Goal: Download file/media

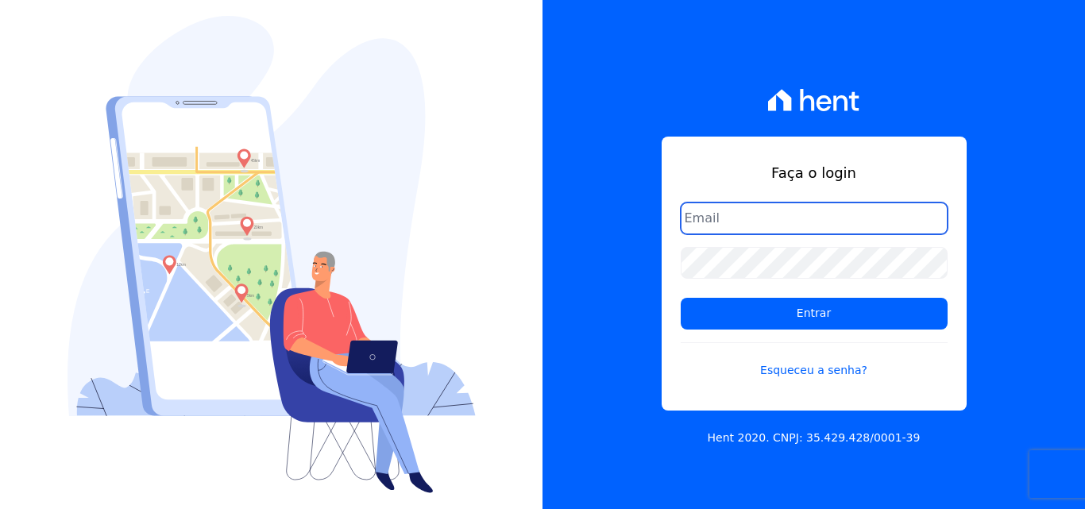
click at [747, 212] on input "email" at bounding box center [814, 219] width 267 height 32
type input "[PERSON_NAME][EMAIL_ADDRESS][PERSON_NAME][DOMAIN_NAME]"
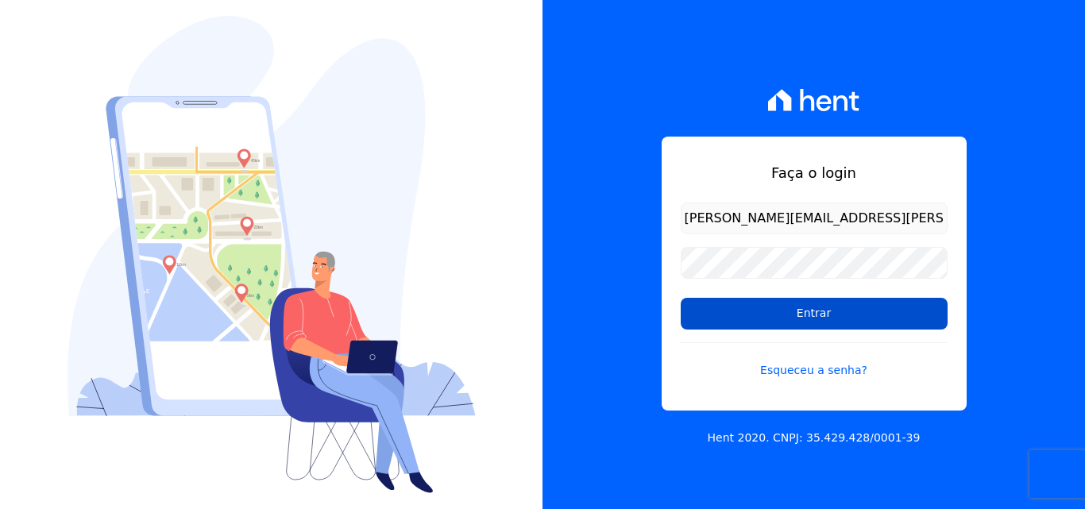
click at [797, 317] on input "Entrar" at bounding box center [814, 314] width 267 height 32
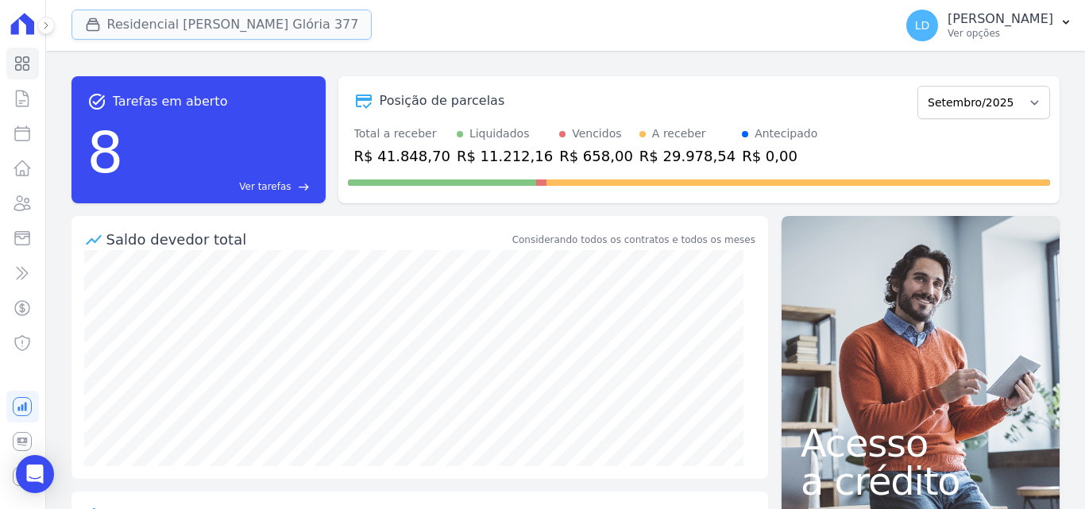
click at [113, 21] on button "Residencial [PERSON_NAME] Glória 377" at bounding box center [222, 25] width 301 height 30
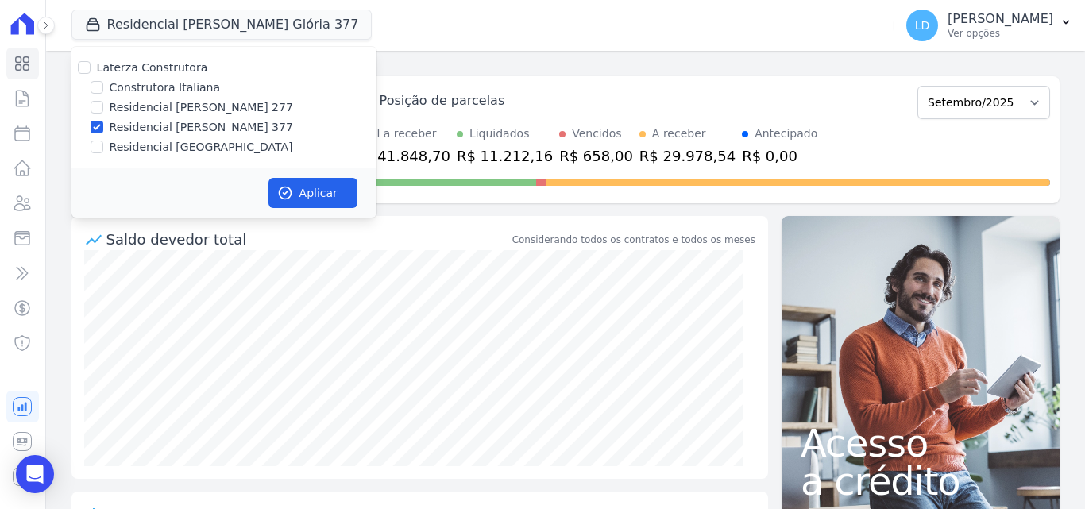
click at [149, 71] on label "Laterza Construtora" at bounding box center [152, 67] width 111 height 13
click at [91, 71] on input "Laterza Construtora" at bounding box center [84, 67] width 13 height 13
checkbox input "true"
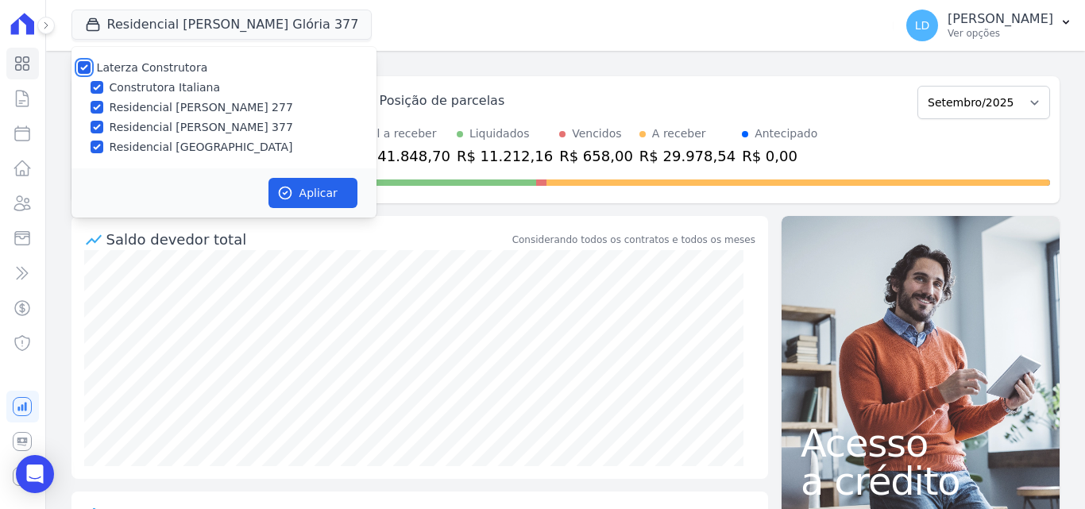
checkbox input "true"
click at [318, 183] on button "Aplicar" at bounding box center [313, 193] width 89 height 30
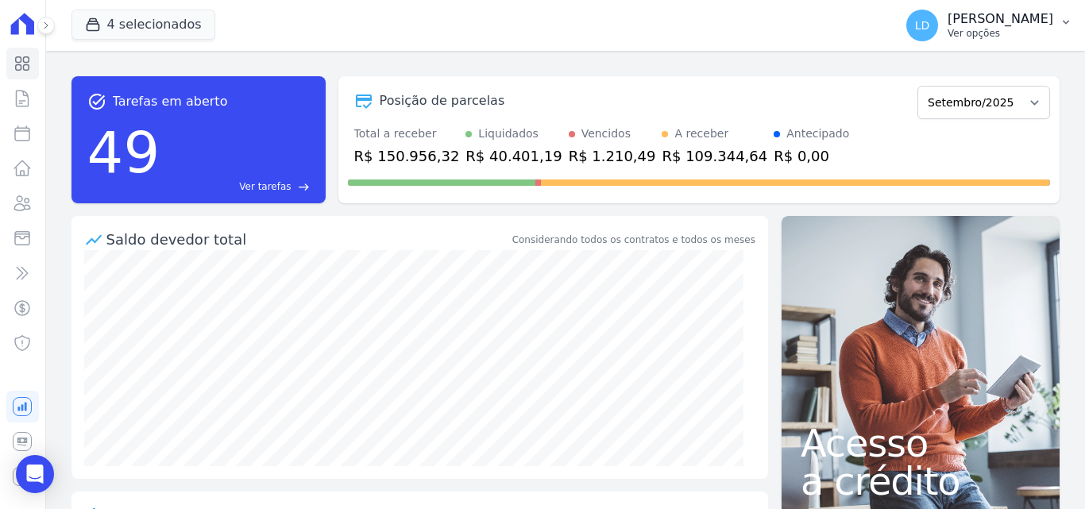
click at [984, 33] on p "Ver opções" at bounding box center [1001, 33] width 106 height 13
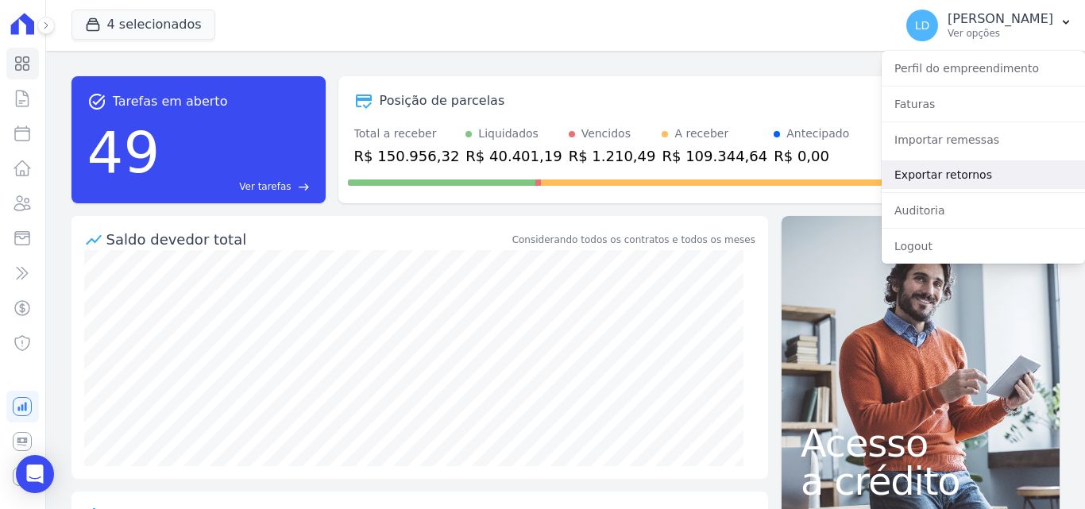
drag, startPoint x: 962, startPoint y: 165, endPoint x: 936, endPoint y: 175, distance: 27.9
click at [961, 165] on link "Exportar retornos" at bounding box center [983, 175] width 203 height 29
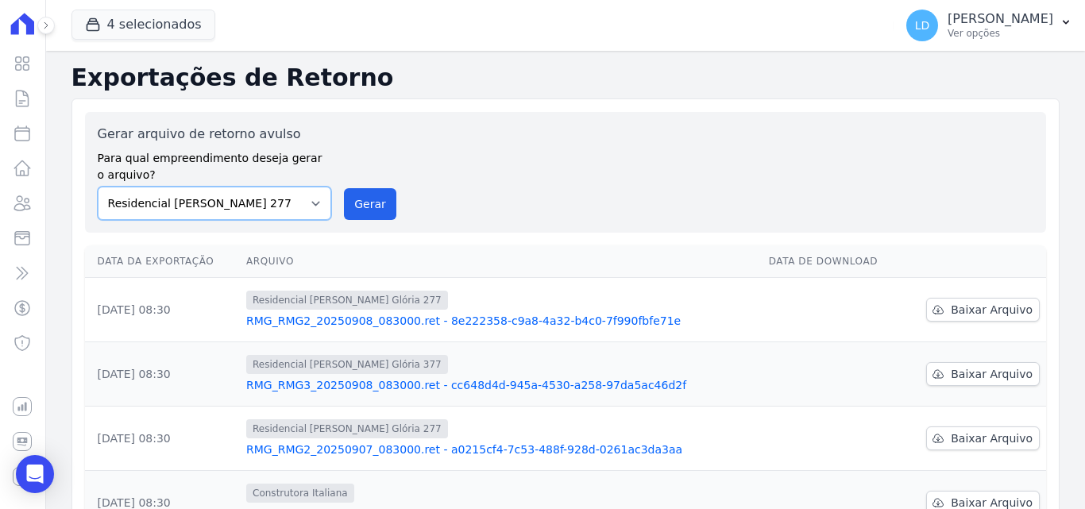
click at [281, 212] on select "Construtora Italiana Residencial [PERSON_NAME] 277 Residencial [PERSON_NAME][ST…" at bounding box center [215, 203] width 234 height 33
select select "29fc0423-bfd4-480a-835e-7e440cfe6eb8"
click at [98, 187] on select "Construtora Italiana Residencial [PERSON_NAME] 277 Residencial [PERSON_NAME][ST…" at bounding box center [215, 203] width 234 height 33
drag, startPoint x: 358, startPoint y: 206, endPoint x: 598, endPoint y: 148, distance: 247.7
click at [360, 206] on button "Gerar" at bounding box center [370, 204] width 52 height 32
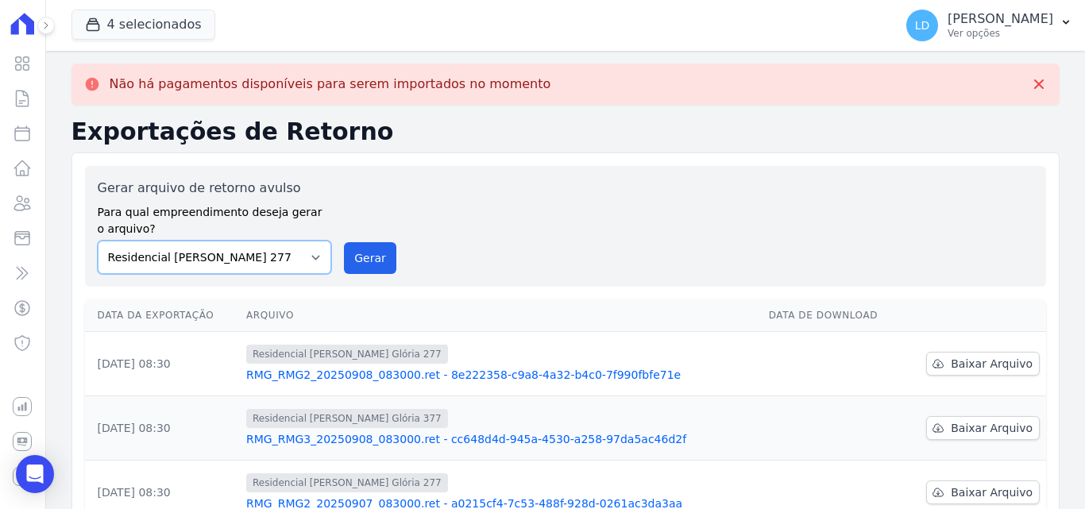
click at [282, 254] on select "Construtora Italiana Residencial [PERSON_NAME] 277 Residencial [PERSON_NAME][ST…" at bounding box center [215, 257] width 234 height 33
click at [98, 241] on select "Construtora Italiana Residencial [PERSON_NAME] 277 Residencial [PERSON_NAME][ST…" at bounding box center [215, 257] width 234 height 33
click at [394, 265] on div "Gerar arquivo de retorno avulso Para qual empreendimento deseja gerar o arquivo…" at bounding box center [566, 226] width 936 height 95
drag, startPoint x: 378, startPoint y: 265, endPoint x: 576, endPoint y: 149, distance: 229.8
click at [377, 265] on button "Gerar" at bounding box center [370, 258] width 52 height 32
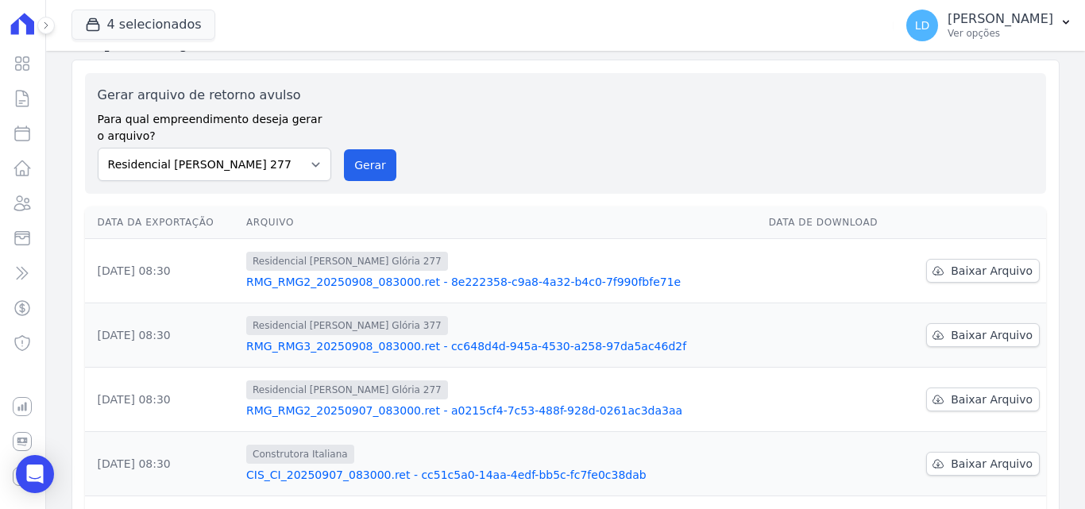
scroll to position [238, 0]
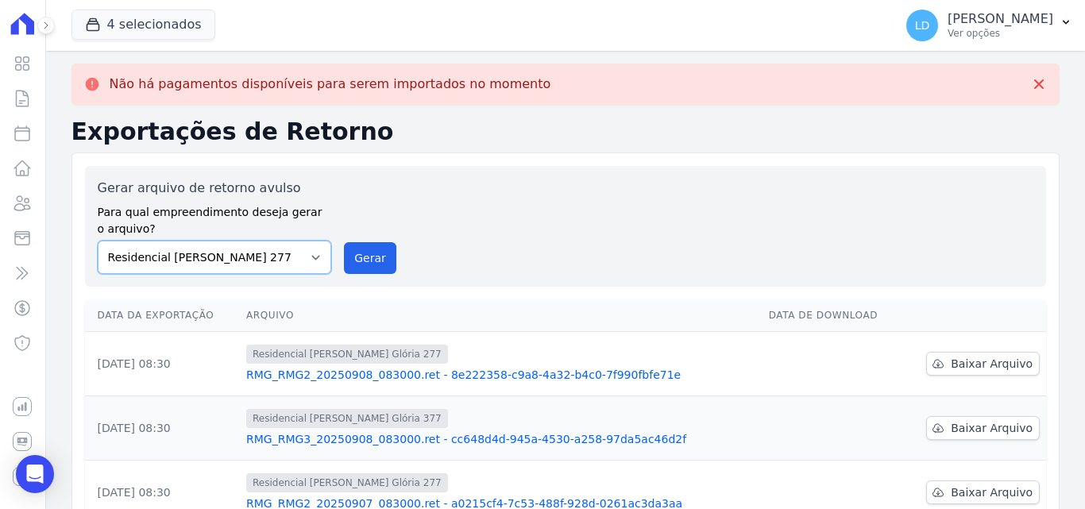
click at [275, 261] on select "Construtora Italiana Residencial [PERSON_NAME] 277 Residencial [PERSON_NAME][ST…" at bounding box center [215, 257] width 234 height 33
select select "0cd9190e-dfd9-46e5-afc8-7298ef4c0c2b"
click at [98, 241] on select "Construtora Italiana Residencial [PERSON_NAME] 277 Residencial [PERSON_NAME][ST…" at bounding box center [215, 257] width 234 height 33
drag, startPoint x: 363, startPoint y: 264, endPoint x: 590, endPoint y: 134, distance: 261.6
click at [364, 264] on button "Gerar" at bounding box center [370, 258] width 52 height 32
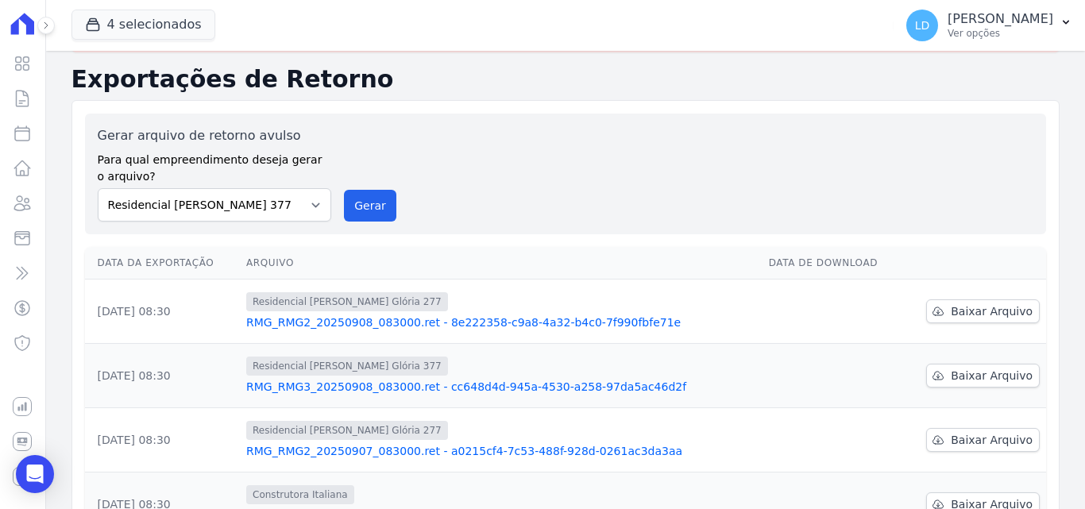
scroll to position [79, 0]
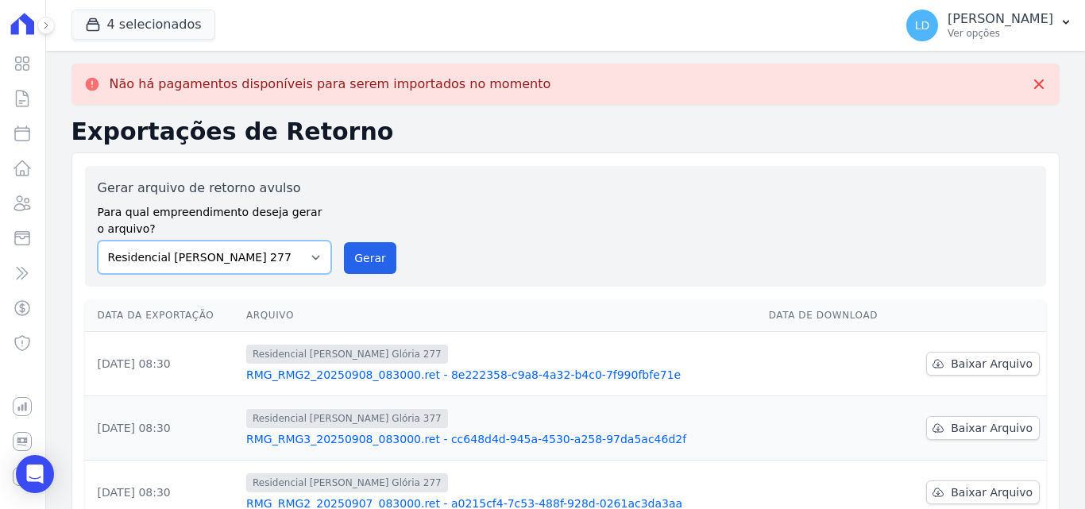
click at [282, 260] on select "Construtora Italiana Residencial [PERSON_NAME] 277 Residencial [PERSON_NAME][ST…" at bounding box center [215, 257] width 234 height 33
select select "6440c0a1-232b-4aa1-adfe-88cb95fffe46"
click at [98, 241] on select "Construtora Italiana Residencial [PERSON_NAME] 277 Residencial [PERSON_NAME][ST…" at bounding box center [215, 257] width 234 height 33
click at [356, 267] on button "Gerar" at bounding box center [370, 258] width 52 height 32
click at [1015, 29] on p "Ver opções" at bounding box center [1001, 33] width 106 height 13
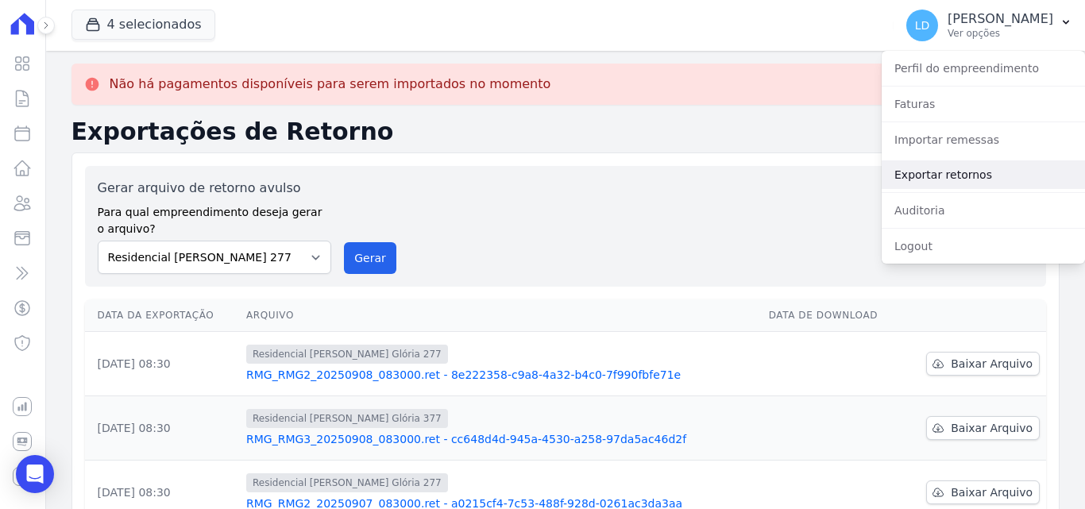
click at [942, 181] on link "Exportar retornos" at bounding box center [983, 175] width 203 height 29
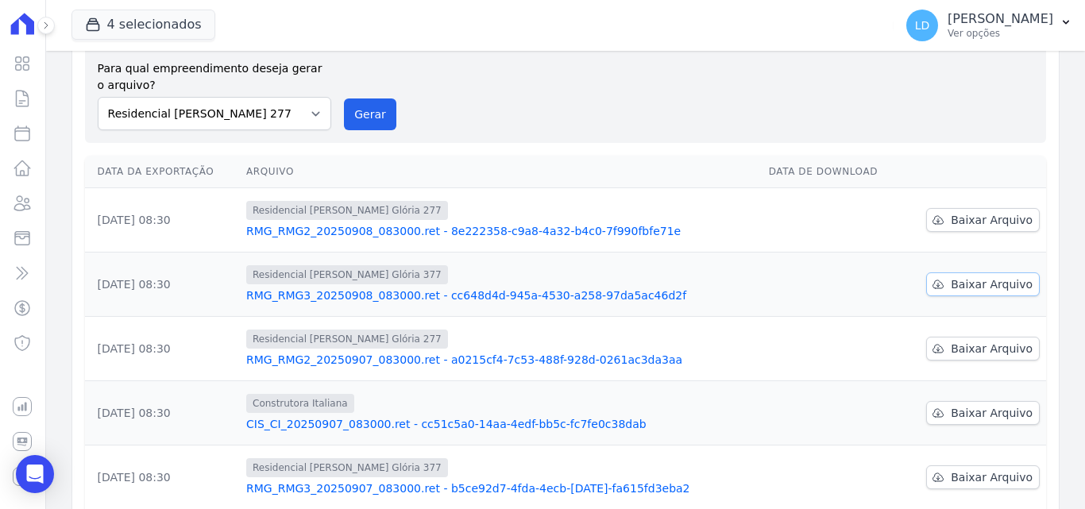
scroll to position [159, 0]
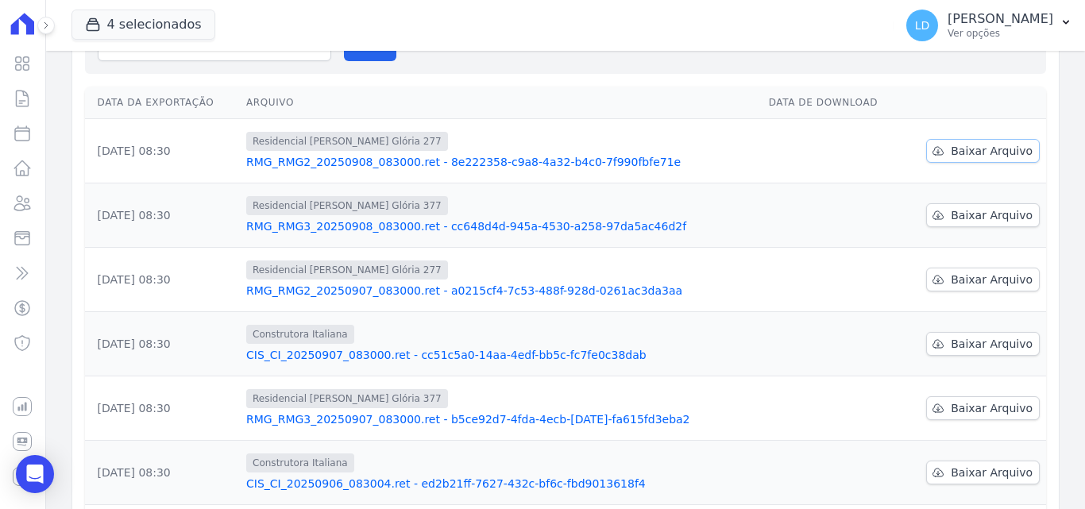
click at [961, 152] on span "Baixar Arquivo" at bounding box center [992, 151] width 82 height 16
click at [965, 227] on td "Baixar Arquivo" at bounding box center [974, 216] width 145 height 64
click at [965, 211] on span "Baixar Arquivo" at bounding box center [992, 215] width 82 height 16
click at [970, 287] on span "Baixar Arquivo" at bounding box center [992, 280] width 82 height 16
click at [952, 406] on span "Baixar Arquivo" at bounding box center [992, 408] width 82 height 16
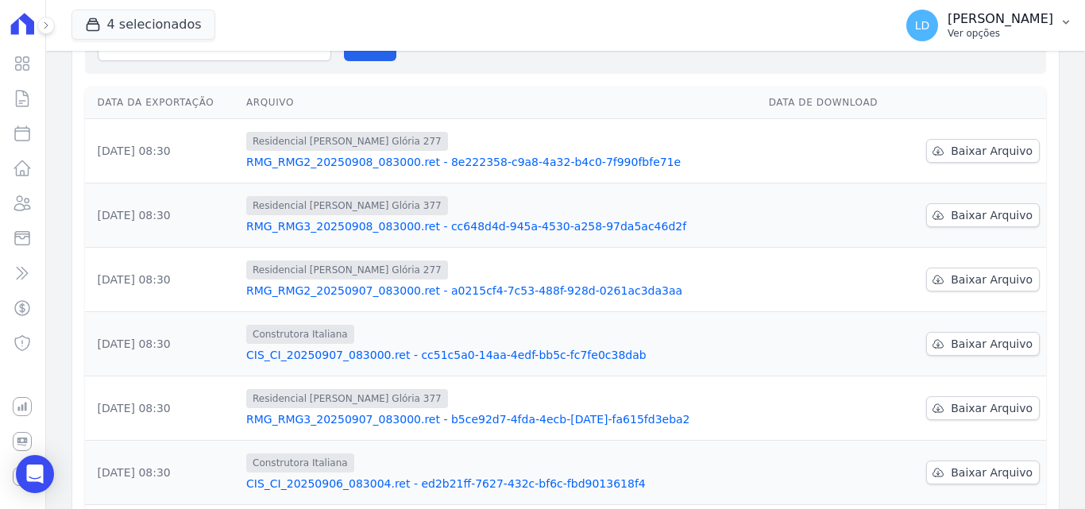
drag, startPoint x: 998, startPoint y: 47, endPoint x: 1004, endPoint y: 41, distance: 9.0
click at [1001, 43] on button "LD [PERSON_NAME] Ver opções" at bounding box center [990, 25] width 192 height 44
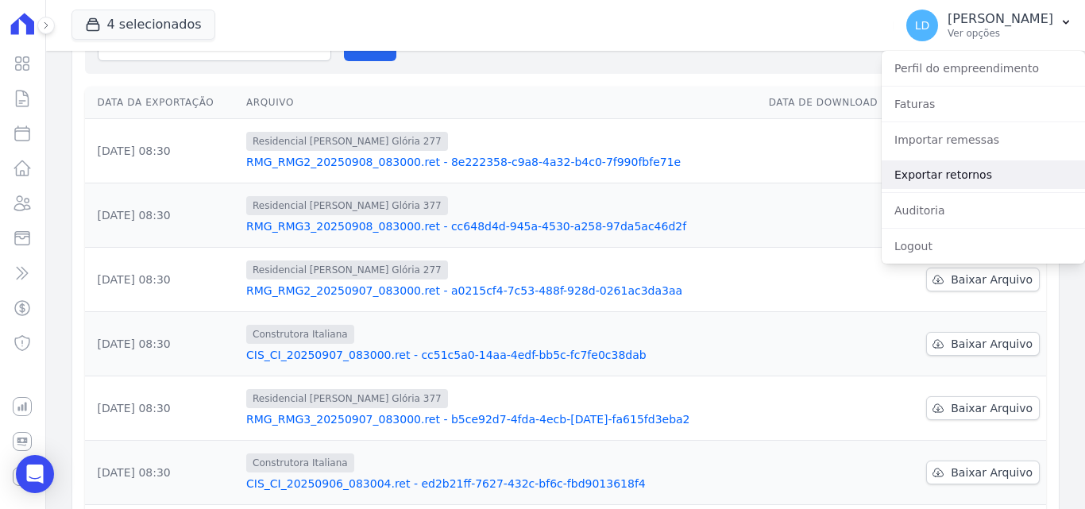
click at [1008, 182] on link "Exportar retornos" at bounding box center [983, 175] width 203 height 29
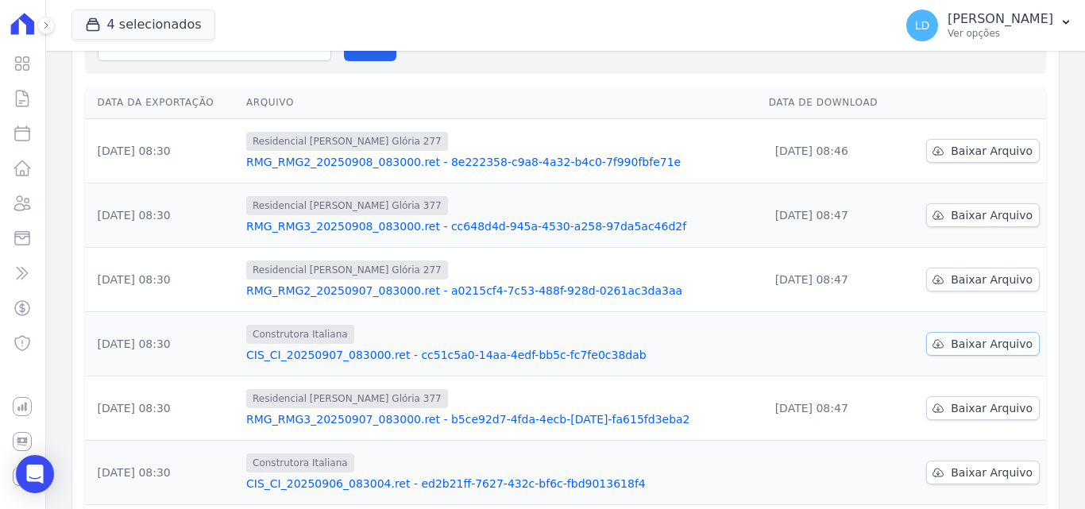
click at [974, 339] on span "Baixar Arquivo" at bounding box center [992, 344] width 82 height 16
click at [989, 31] on p "Ver opções" at bounding box center [1001, 33] width 106 height 13
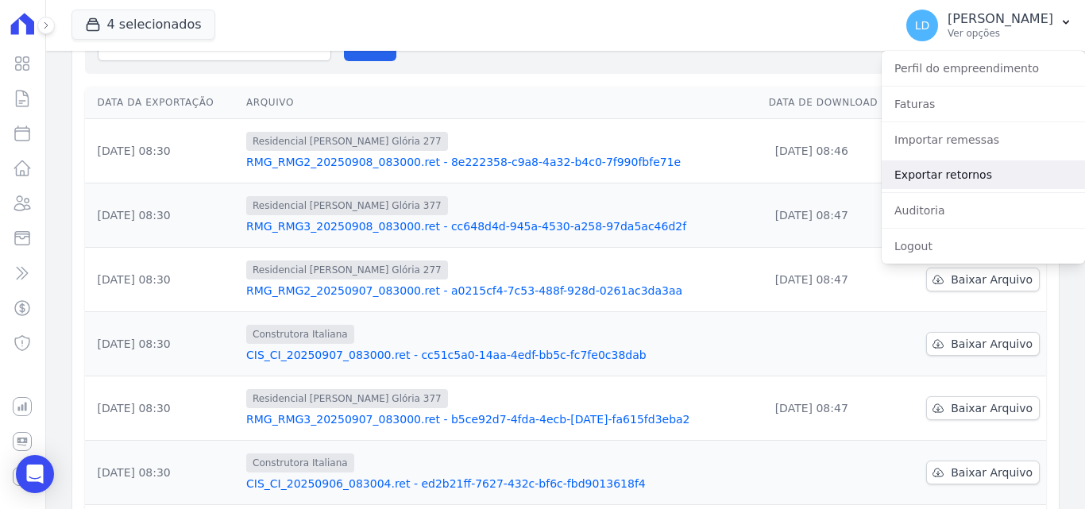
click at [967, 174] on link "Exportar retornos" at bounding box center [983, 175] width 203 height 29
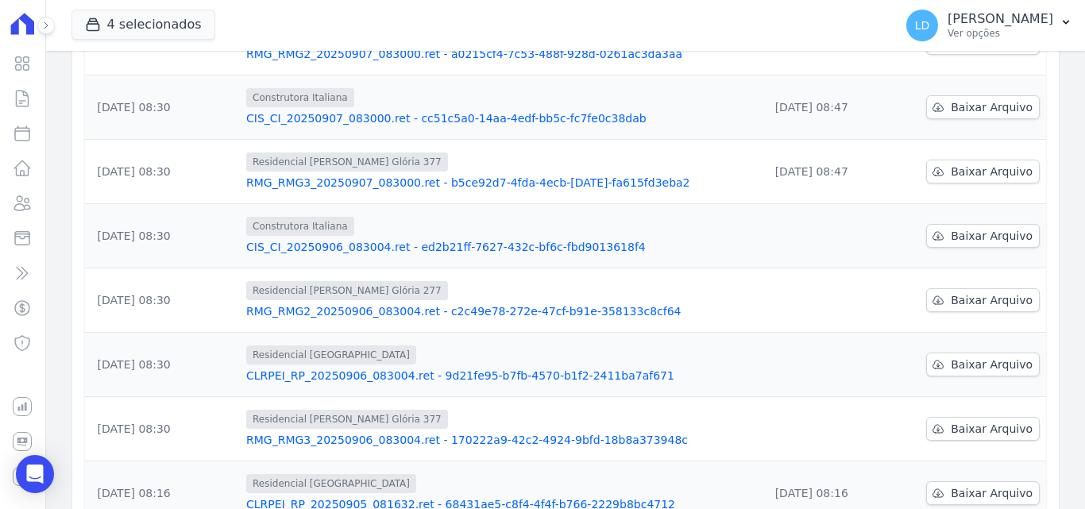
scroll to position [397, 0]
click at [982, 239] on span "Baixar Arquivo" at bounding box center [992, 234] width 82 height 16
click at [946, 436] on link "Baixar Arquivo" at bounding box center [984, 428] width 114 height 24
drag, startPoint x: 1023, startPoint y: 38, endPoint x: 1020, endPoint y: 52, distance: 14.7
click at [1023, 38] on p "Ver opções" at bounding box center [1001, 33] width 106 height 13
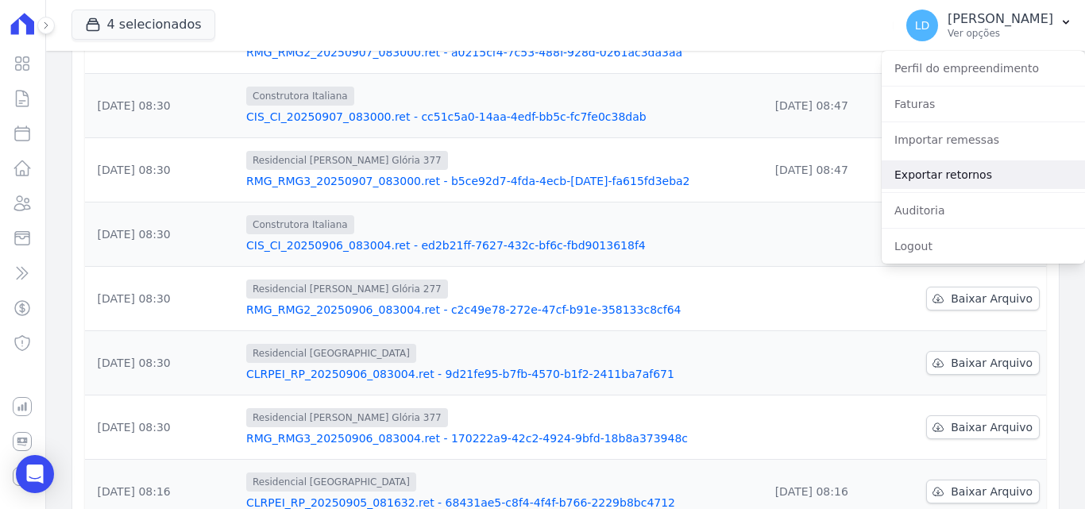
click at [967, 169] on link "Exportar retornos" at bounding box center [983, 175] width 203 height 29
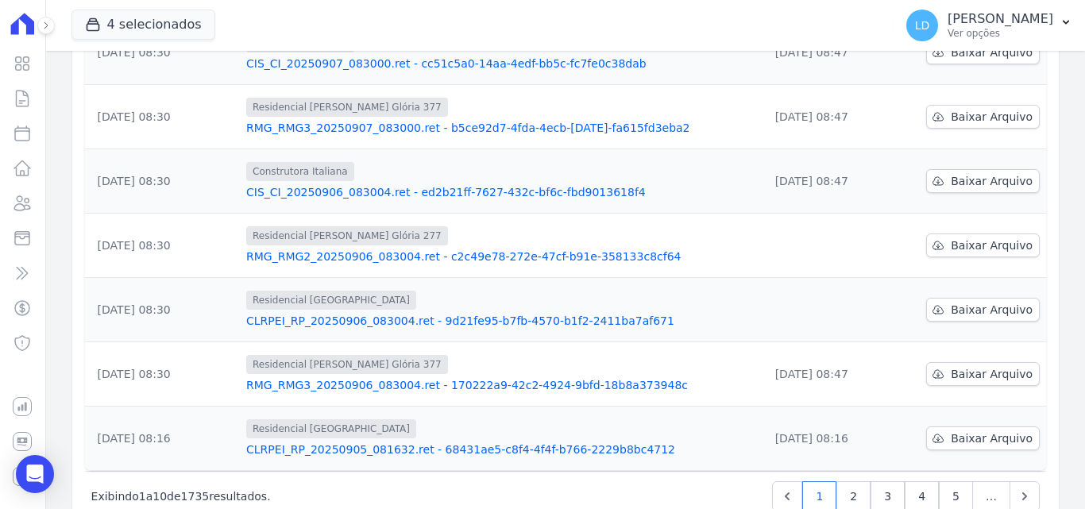
scroll to position [477, 0]
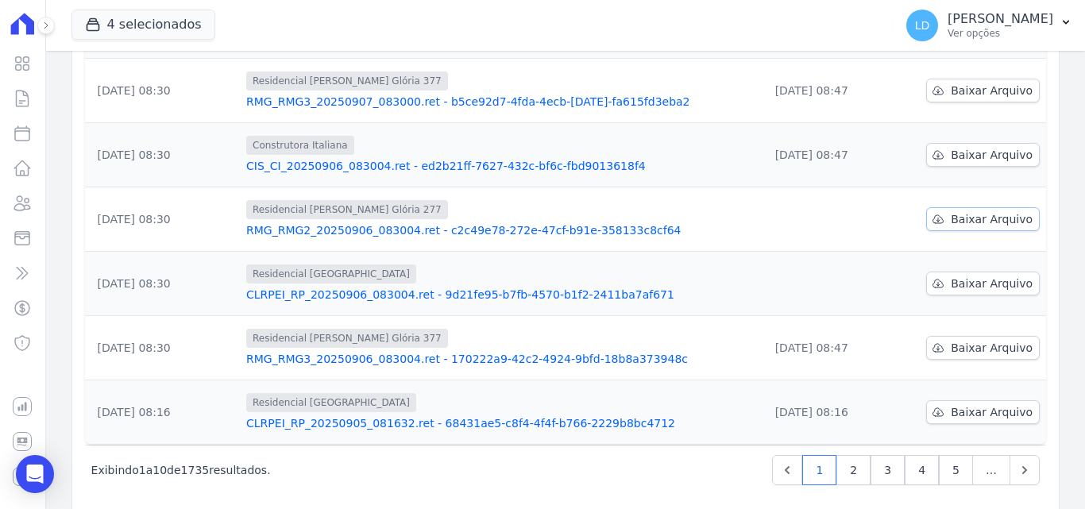
click at [973, 217] on span "Baixar Arquivo" at bounding box center [992, 219] width 82 height 16
click at [951, 290] on span "Baixar Arquivo" at bounding box center [992, 284] width 82 height 16
click at [995, 22] on p "[PERSON_NAME]" at bounding box center [1001, 19] width 106 height 16
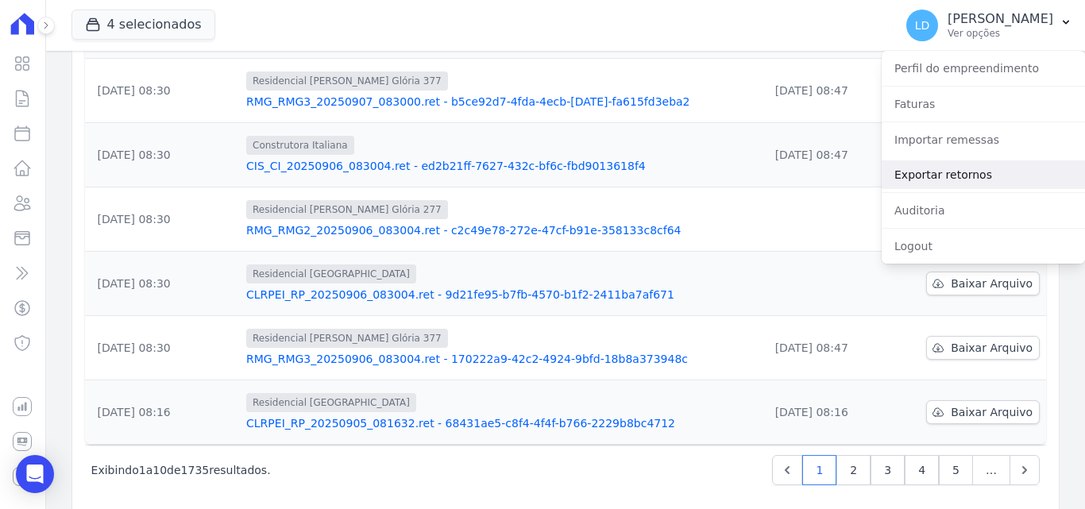
click at [964, 170] on link "Exportar retornos" at bounding box center [983, 175] width 203 height 29
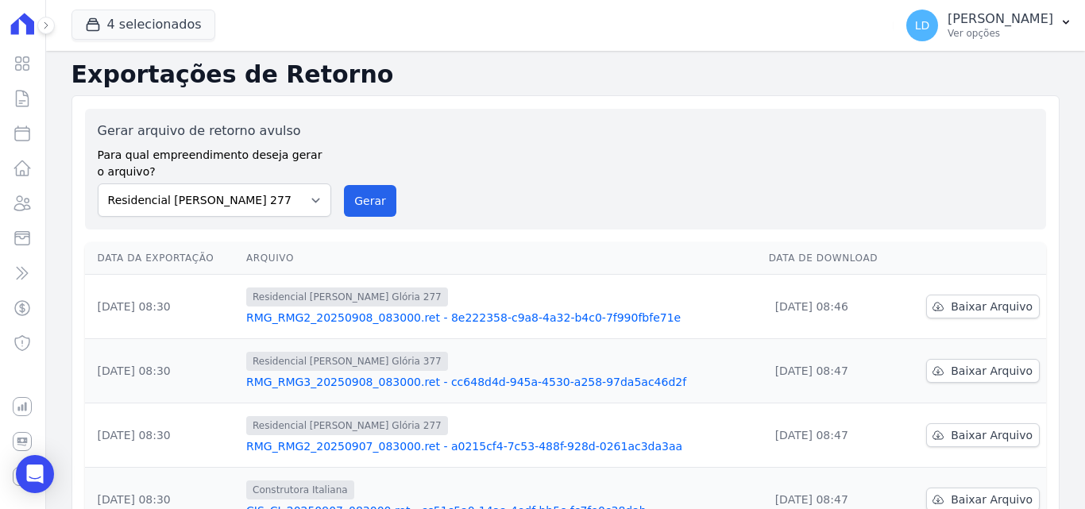
scroll to position [0, 0]
